Goal: Information Seeking & Learning: Learn about a topic

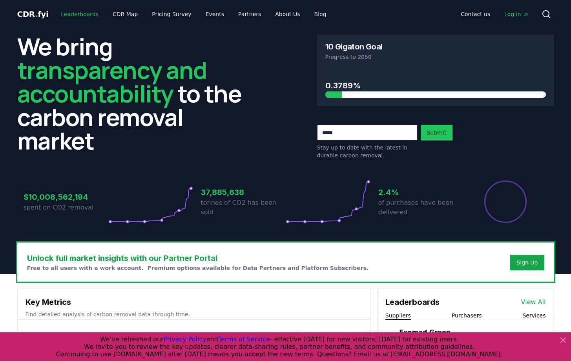
click at [93, 14] on link "Leaderboards" at bounding box center [80, 14] width 50 height 14
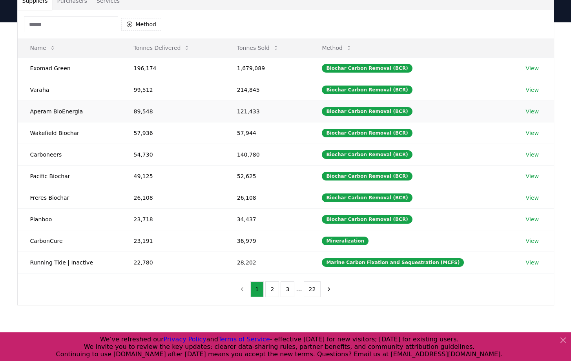
scroll to position [72, 0]
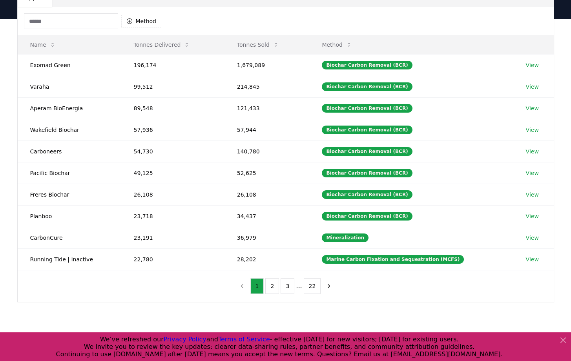
click at [64, 17] on input at bounding box center [71, 21] width 94 height 16
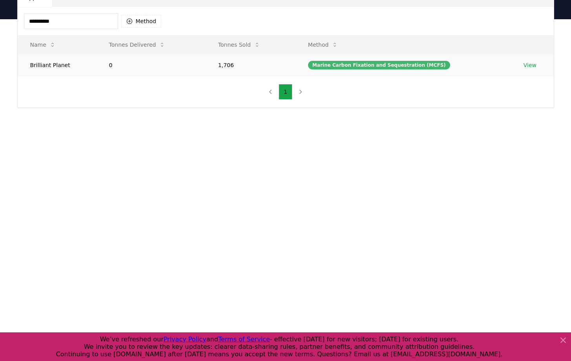
type input "*********"
click at [365, 68] on div "Marine Carbon Fixation and Sequestration (MCFS)" at bounding box center [379, 65] width 142 height 9
click at [525, 65] on link "View" at bounding box center [530, 65] width 13 height 8
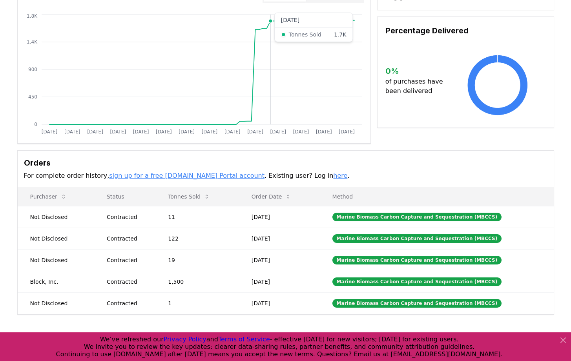
scroll to position [90, 0]
